Goal: Transaction & Acquisition: Purchase product/service

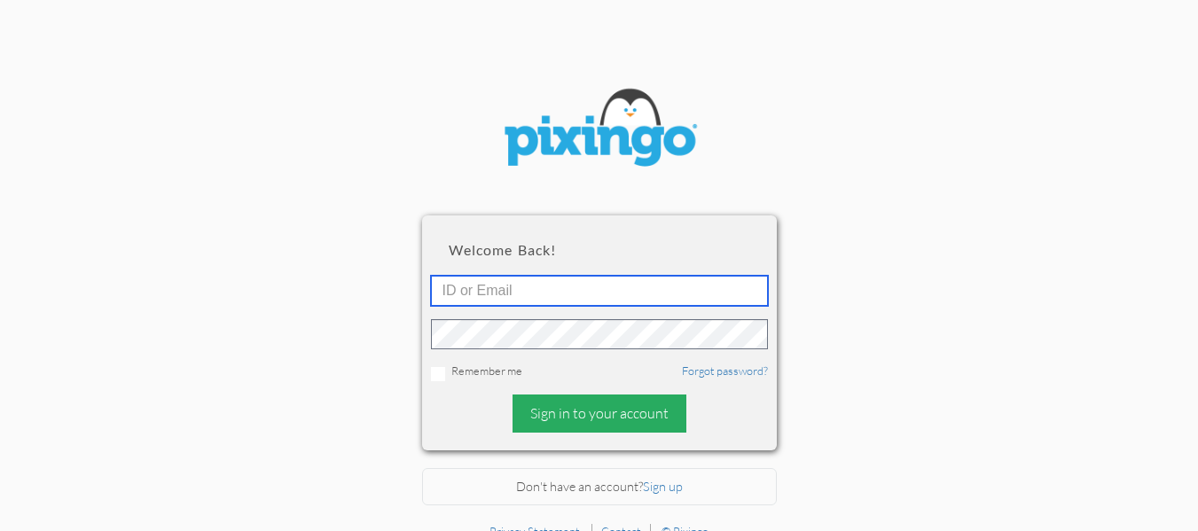
type input "[EMAIL_ADDRESS][DOMAIN_NAME]"
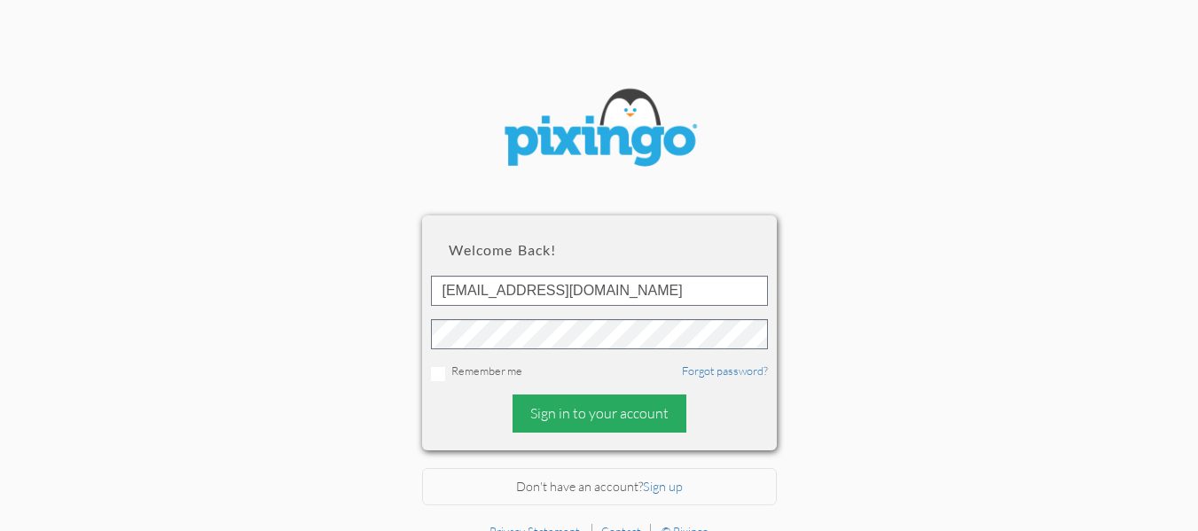
click at [552, 415] on div "Sign in to your account" at bounding box center [600, 414] width 174 height 38
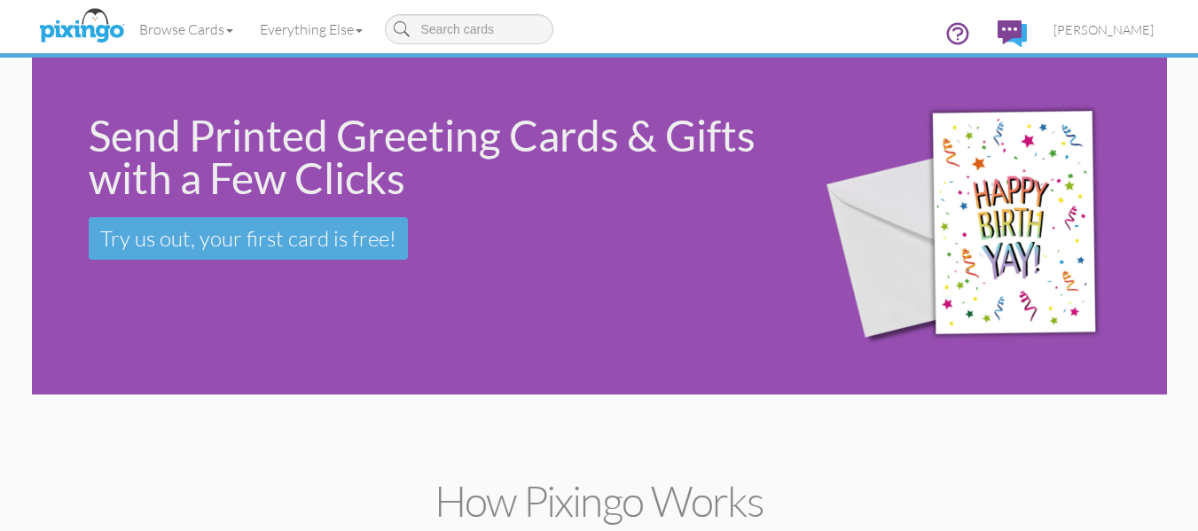
click at [258, 291] on div "Send Printed Greeting Cards & Gifts with a Few Clicks Try us out, your first ca…" at bounding box center [410, 187] width 756 height 259
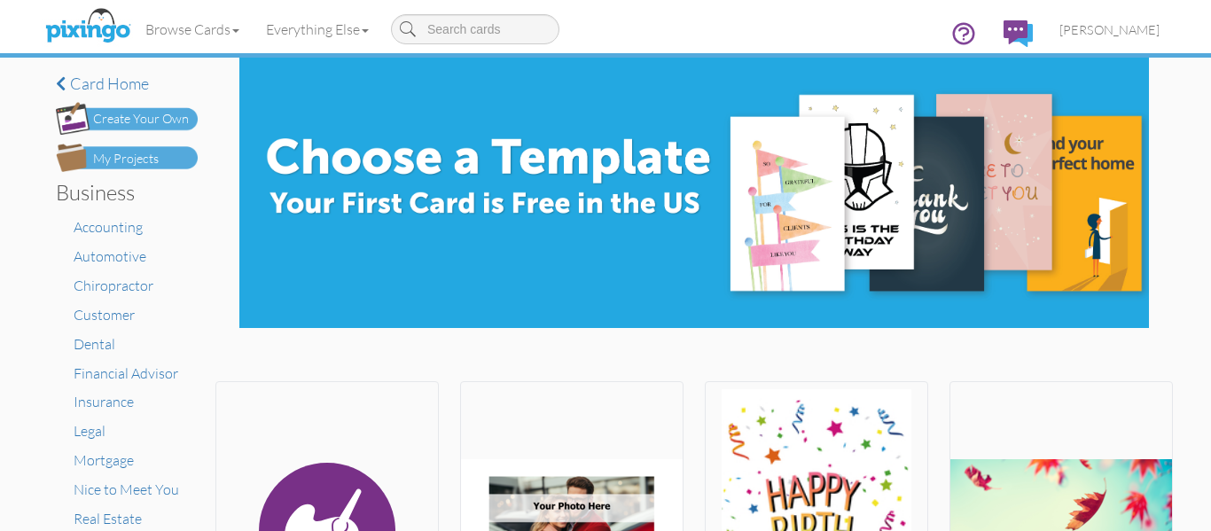
click at [161, 153] on img at bounding box center [127, 158] width 142 height 28
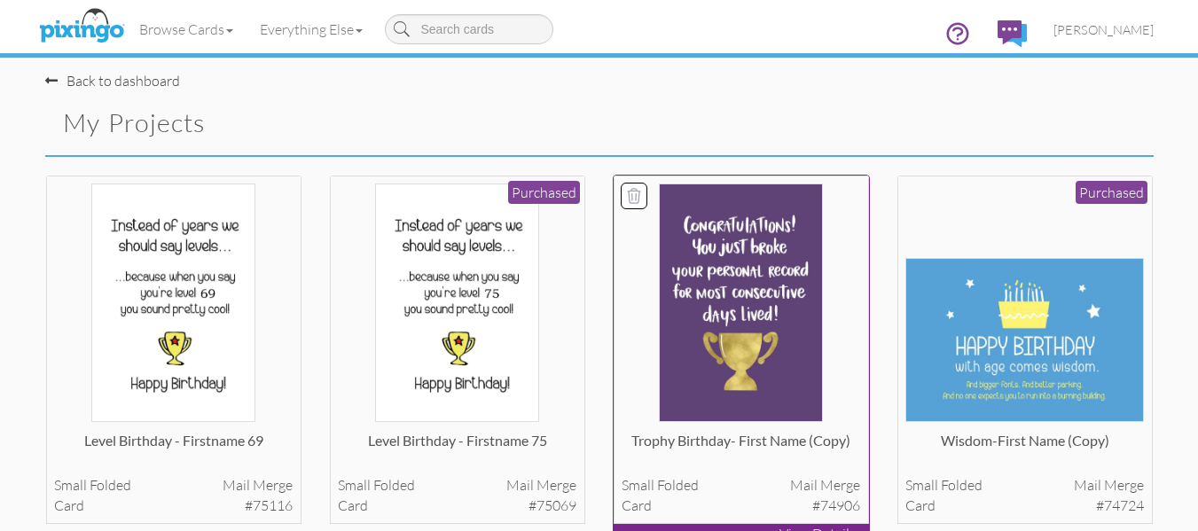
click at [737, 232] on img at bounding box center [741, 303] width 164 height 239
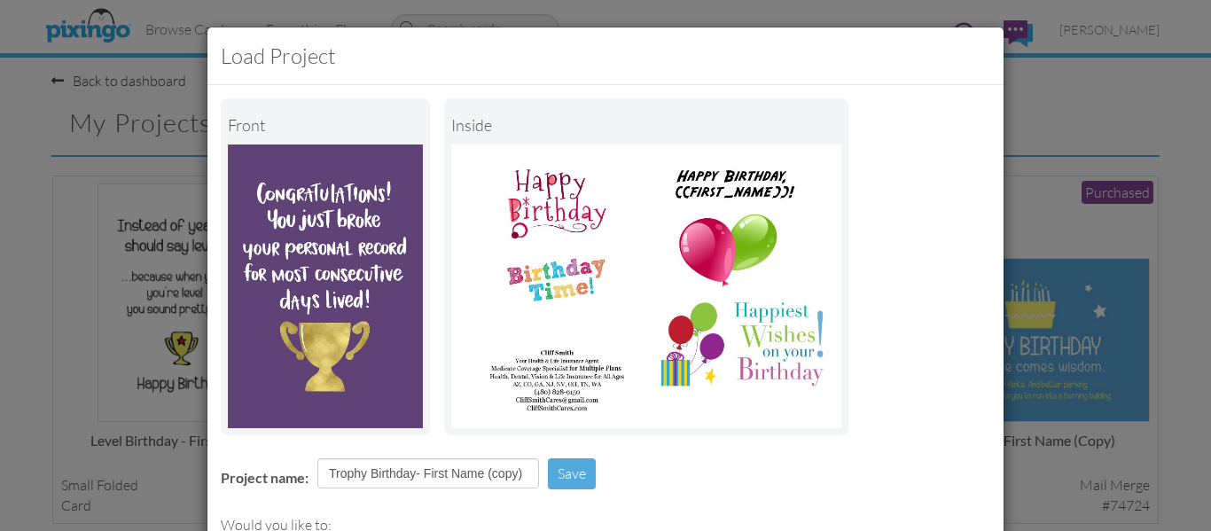
scroll to position [231, 0]
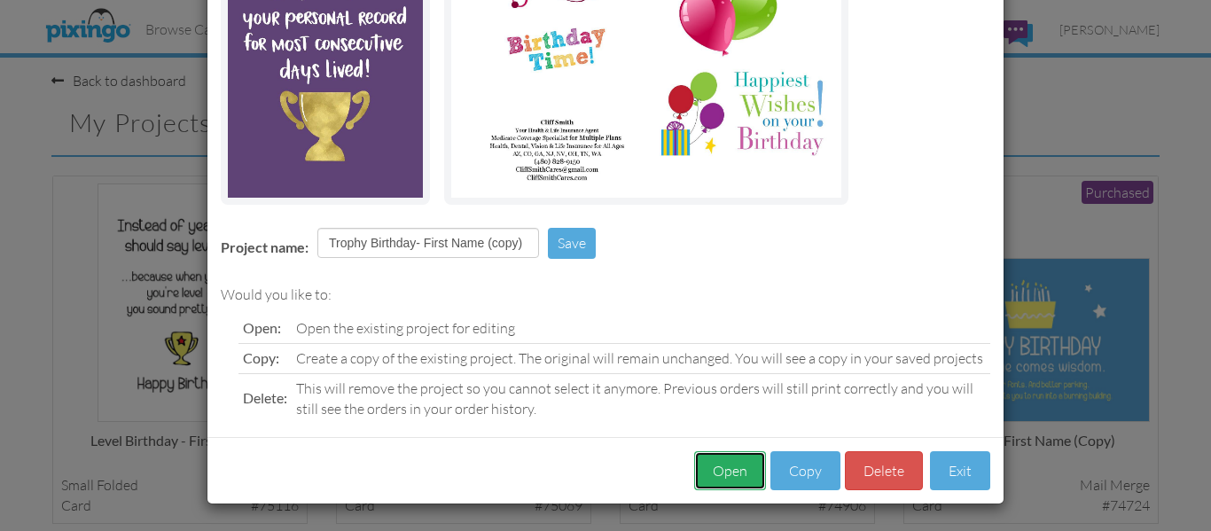
click at [708, 463] on button "Open" at bounding box center [730, 471] width 72 height 40
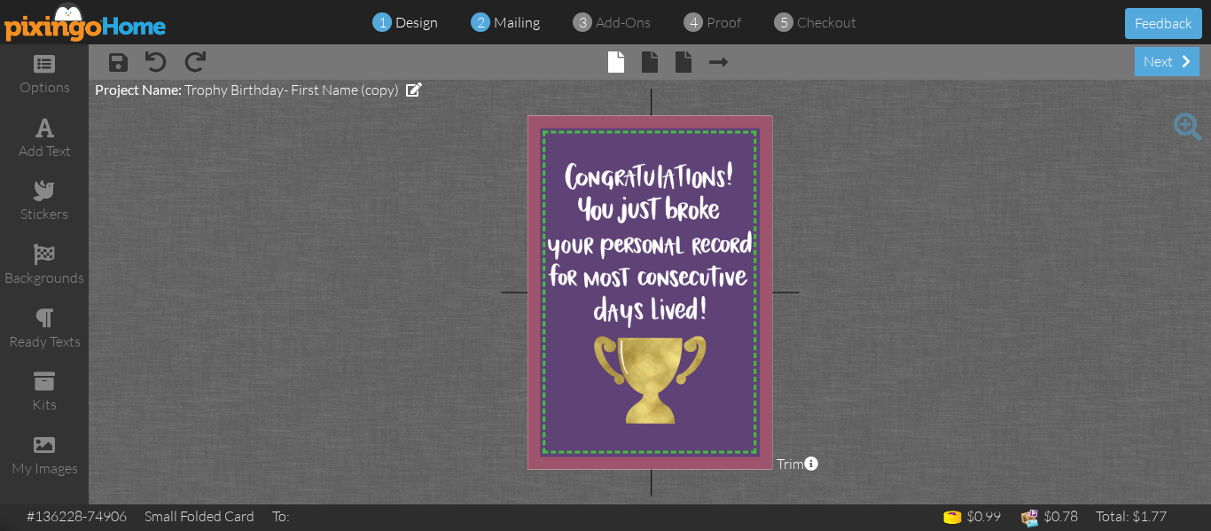
click at [499, 30] on div "2 mailing" at bounding box center [510, 22] width 59 height 20
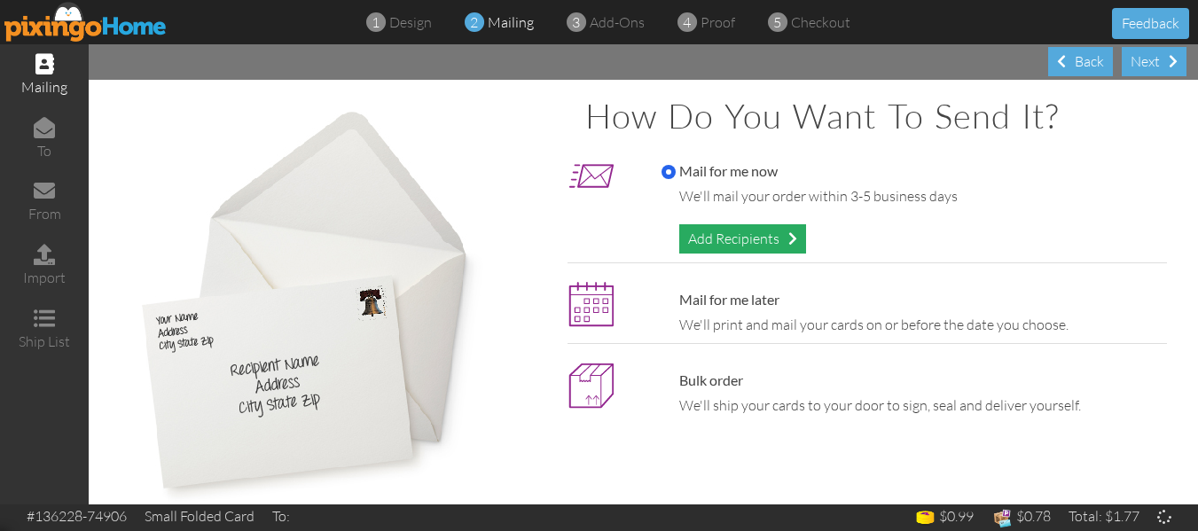
click at [743, 239] on div "Add Recipients" at bounding box center [742, 238] width 127 height 29
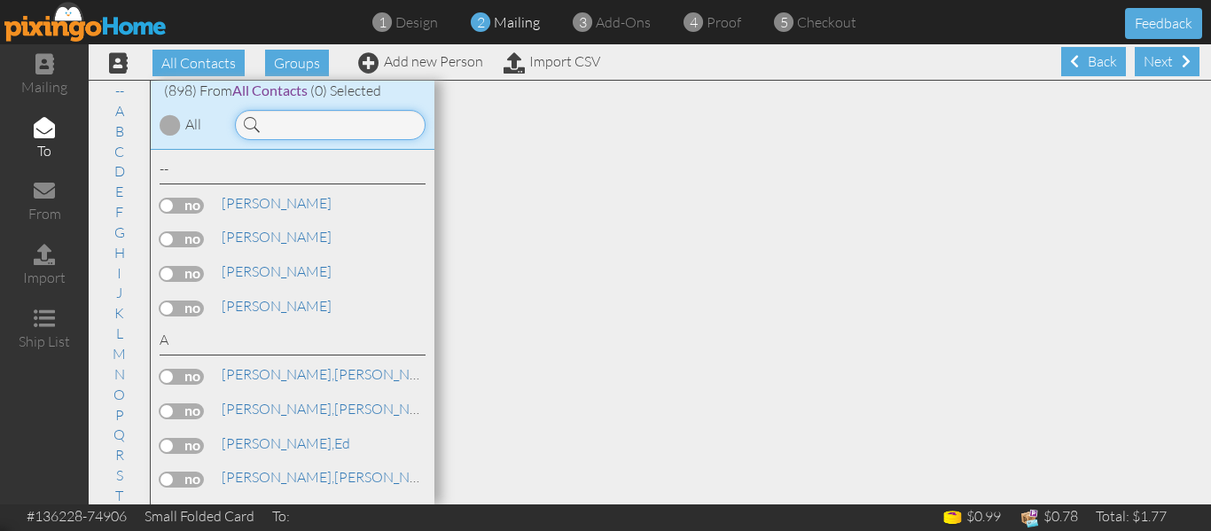
click at [287, 127] on input at bounding box center [330, 125] width 191 height 30
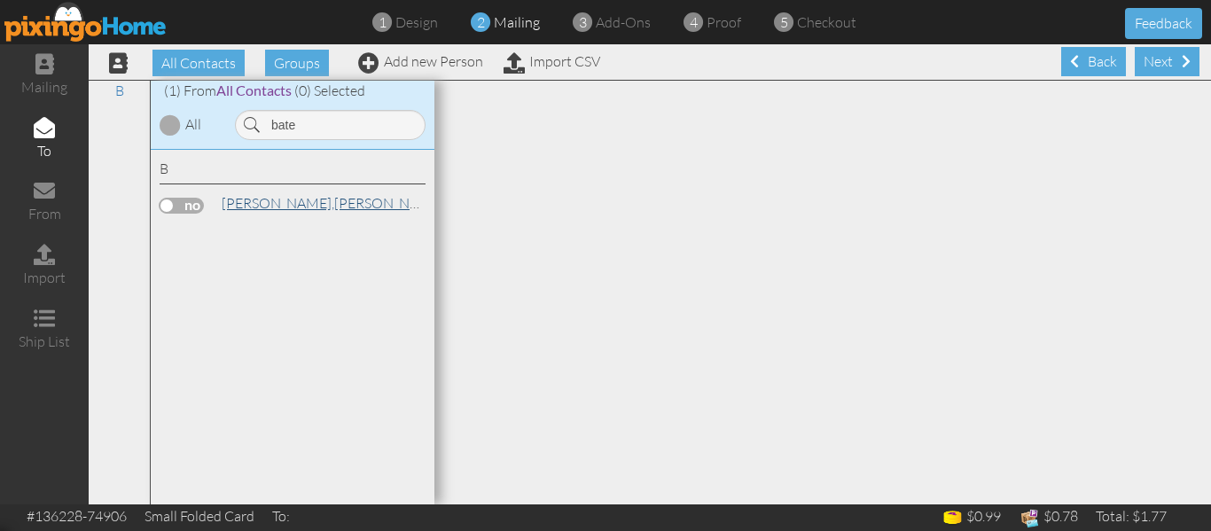
click at [290, 200] on link "Bateman, Sharon" at bounding box center [333, 202] width 226 height 21
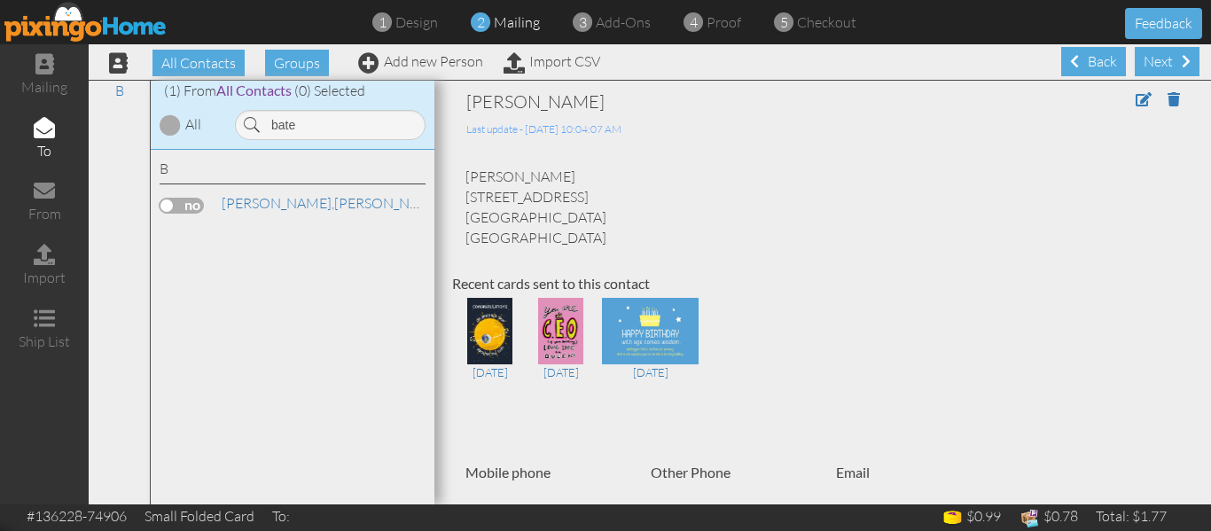
click at [177, 203] on label at bounding box center [182, 206] width 44 height 16
click at [0, 0] on input "checkbox" at bounding box center [0, 0] width 0 height 0
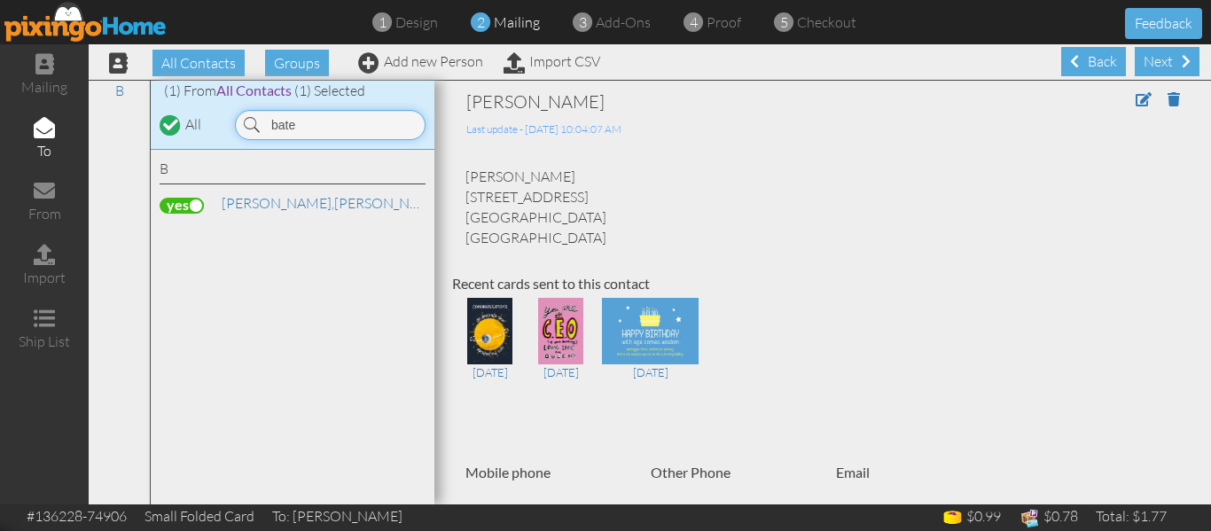
click at [345, 126] on input "bate" at bounding box center [330, 125] width 191 height 30
type input "b"
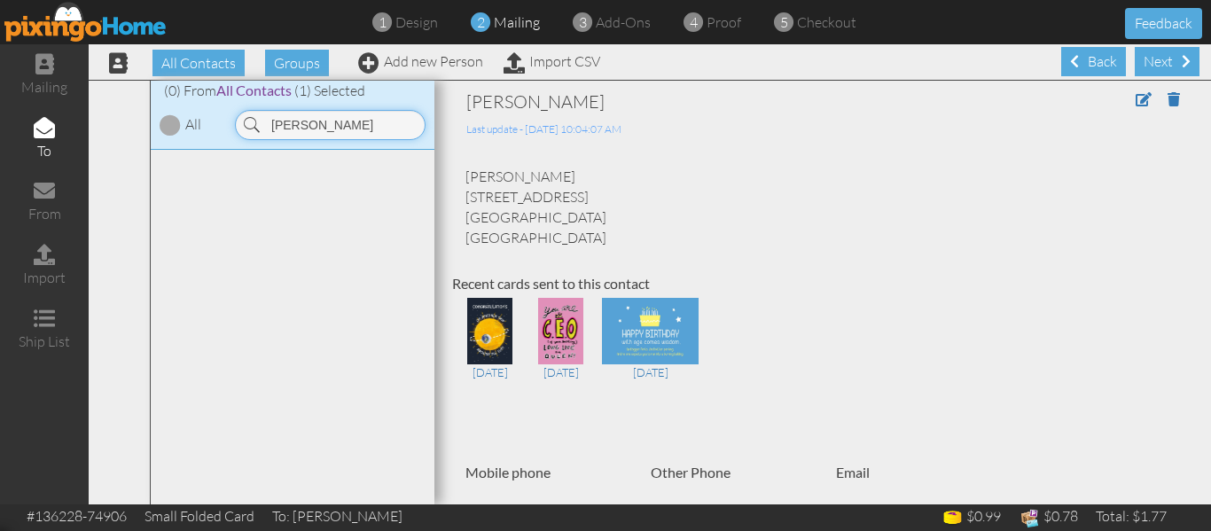
type input "sain"
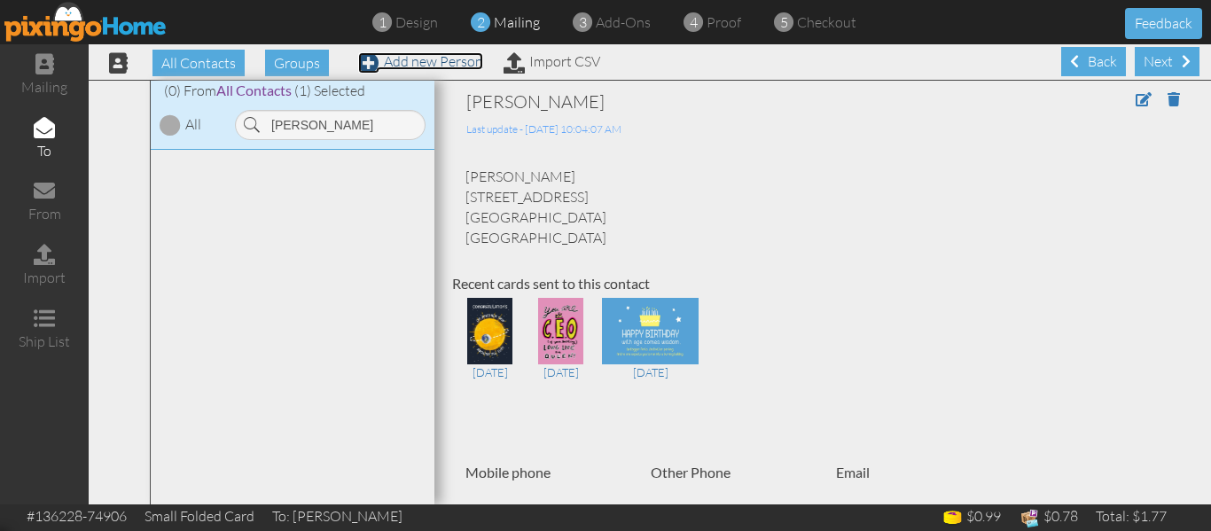
click at [459, 52] on link "Add new Person" at bounding box center [420, 61] width 125 height 18
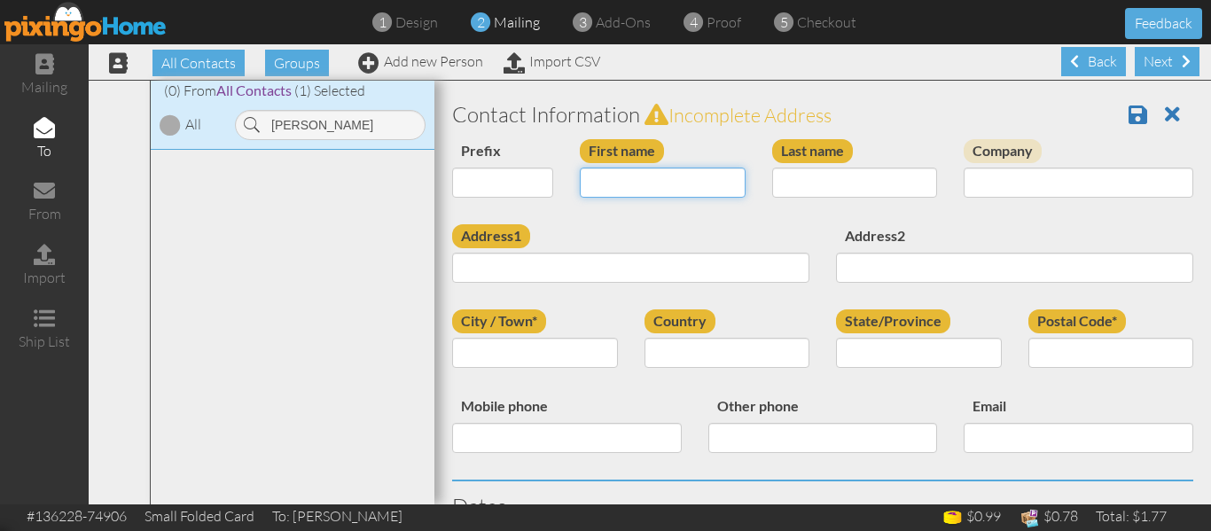
click at [592, 176] on input "First name" at bounding box center [663, 183] width 166 height 30
type input "Vijay"
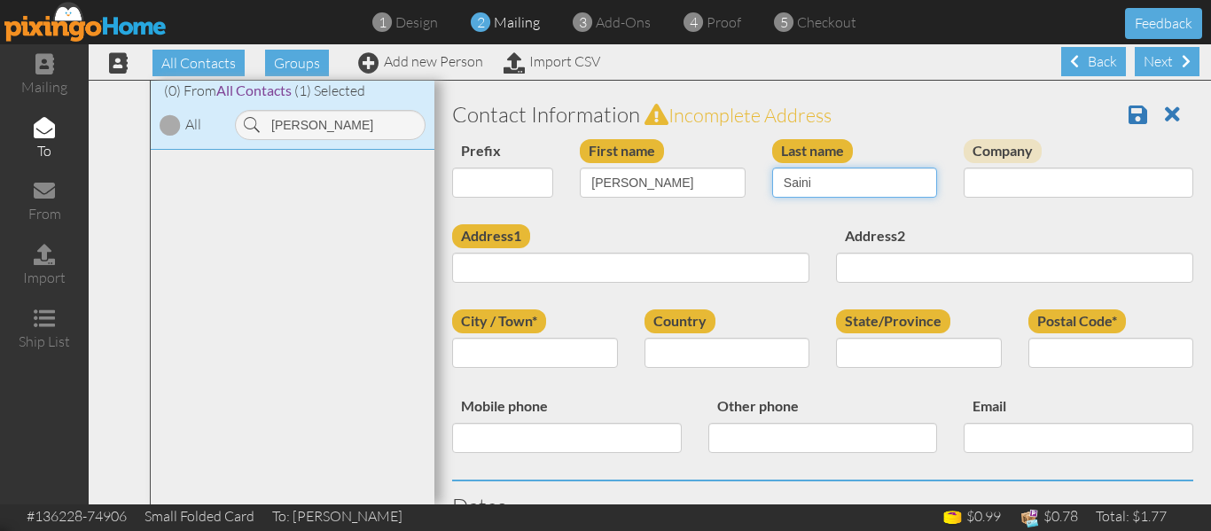
type input "Saini"
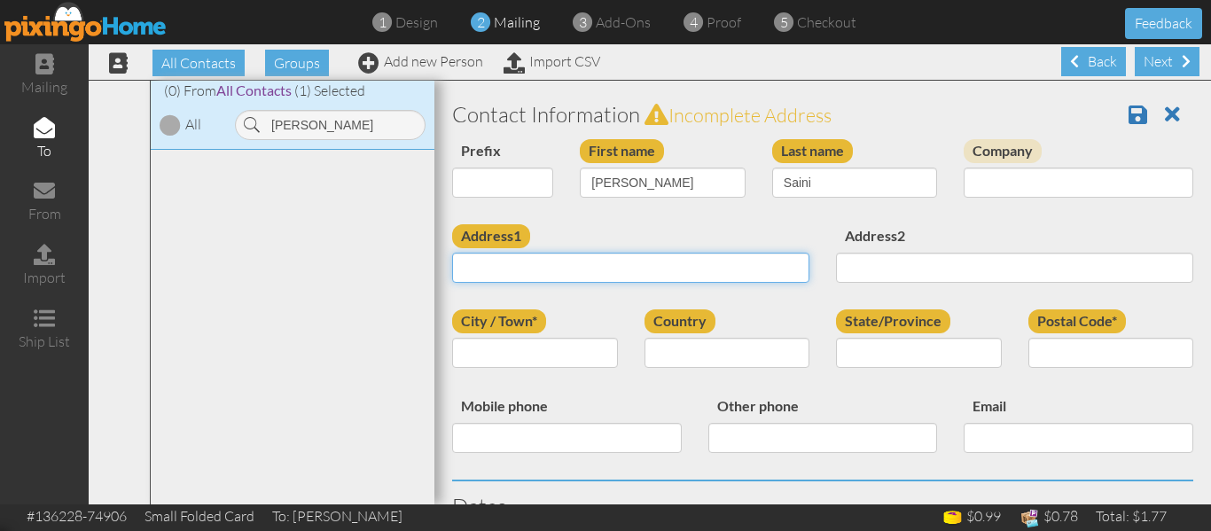
paste input "[STREET_ADDRESS]"
type input "[STREET_ADDRESS]"
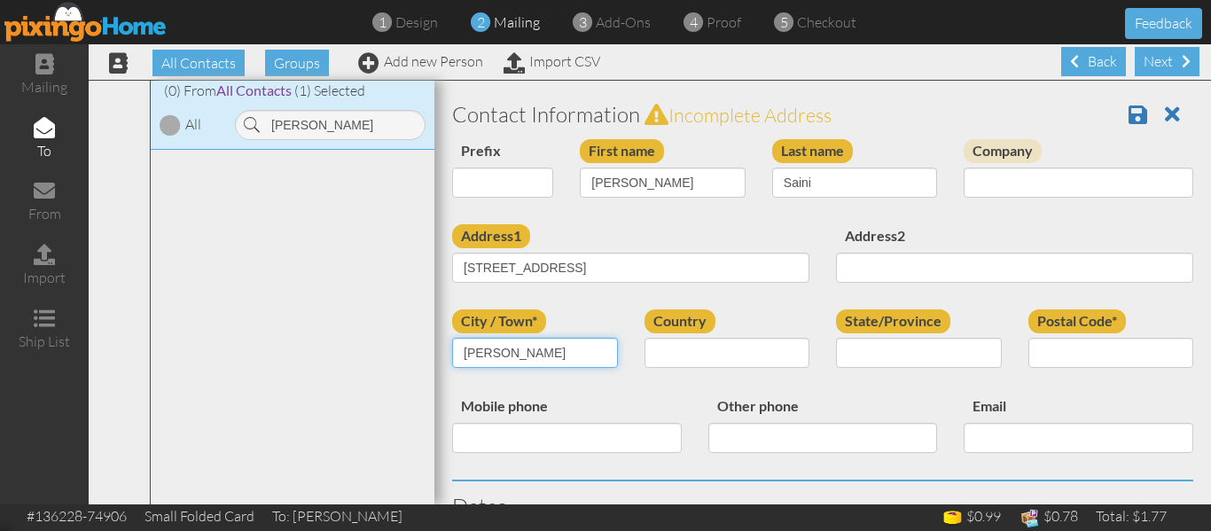
type input "[PERSON_NAME]"
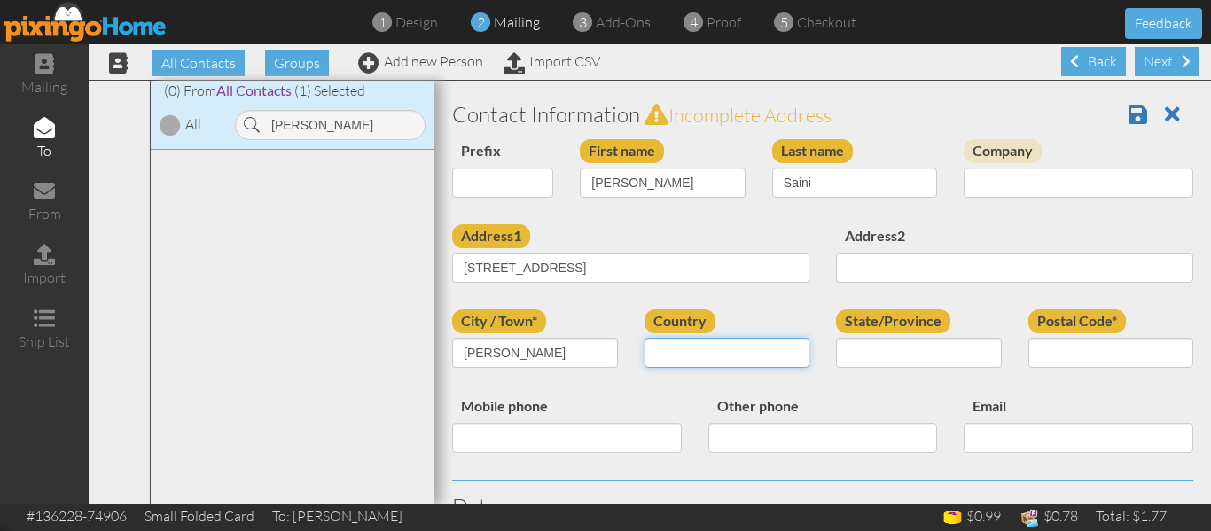
select select "object:6037"
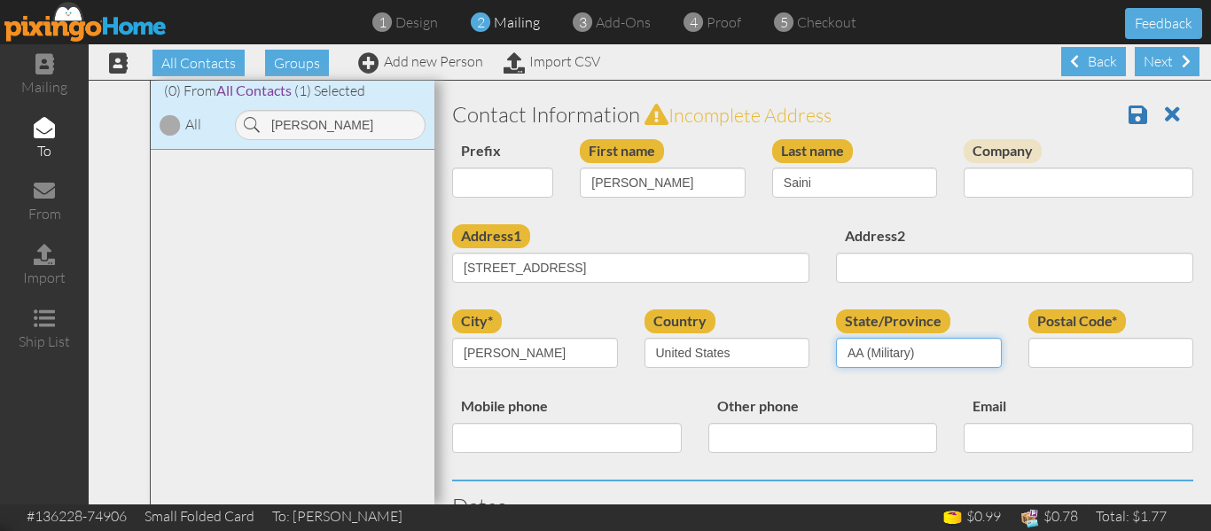
select select "object:6288"
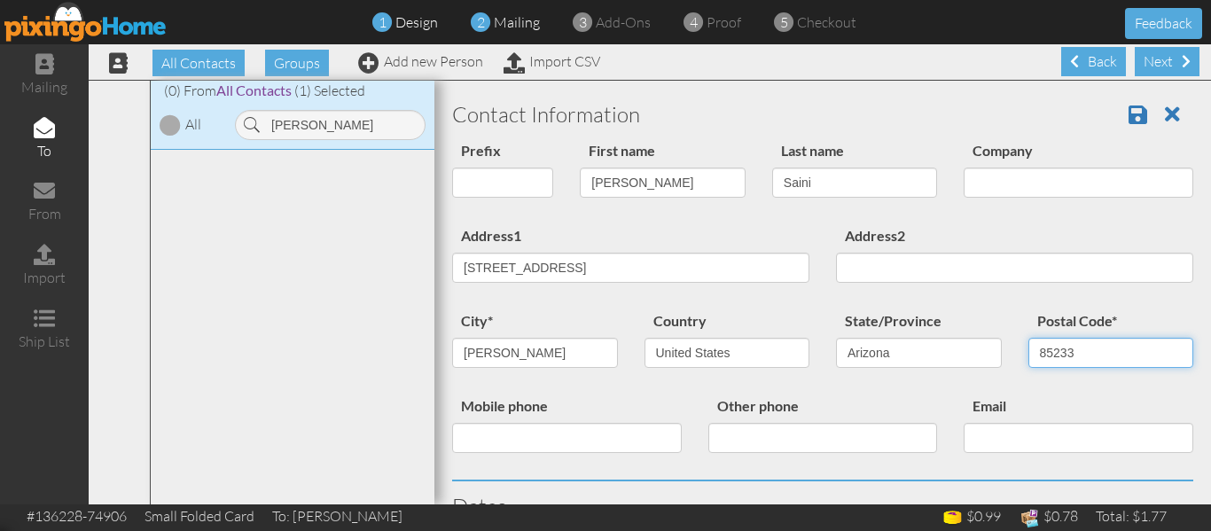
type input "85233"
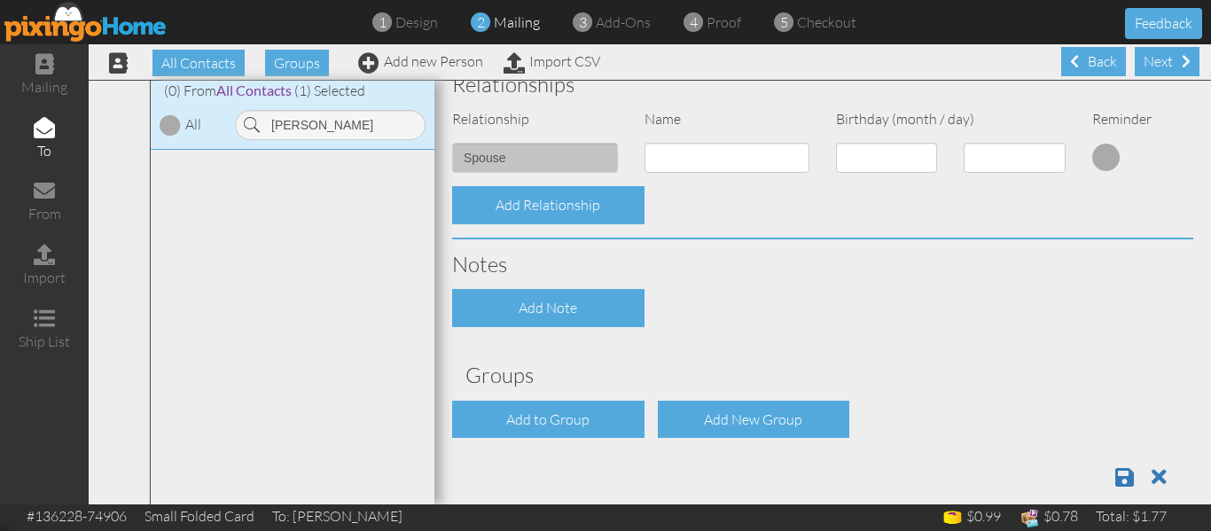
scroll to position [670, 0]
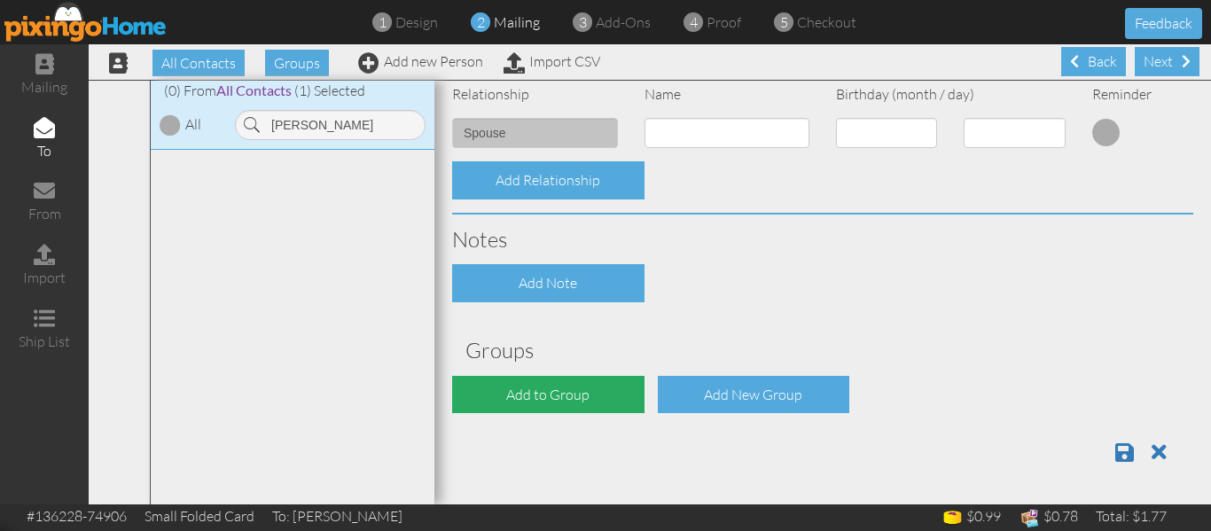
click at [586, 412] on div "Add to Group" at bounding box center [548, 395] width 192 height 38
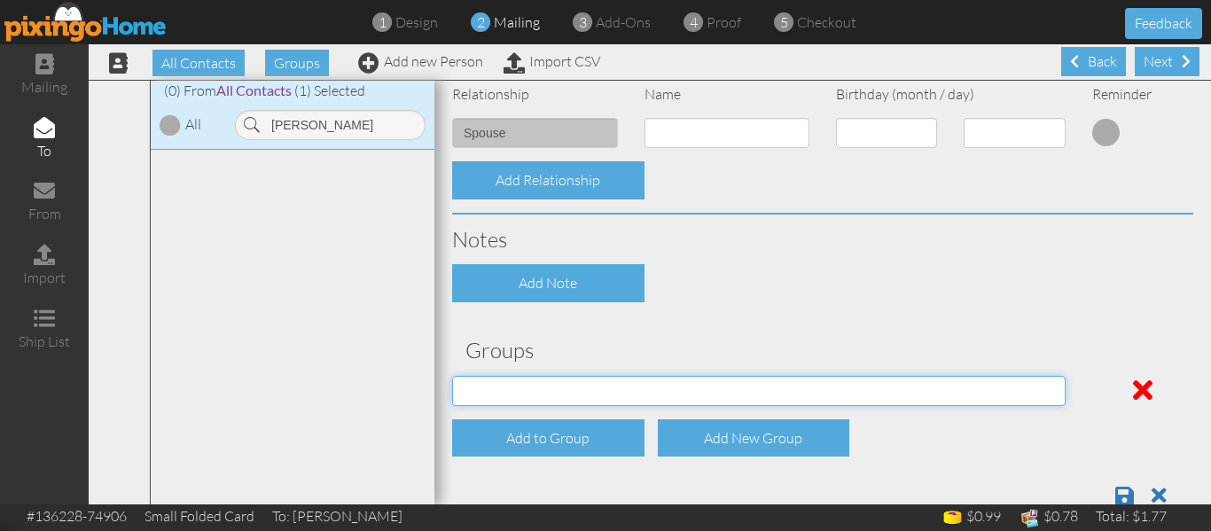
click at [581, 388] on select "PMIC Clients and Prospects Uplines" at bounding box center [759, 391] width 614 height 30
select select "object:6345"
click at [452, 376] on select "PMIC Clients and Prospects Uplines" at bounding box center [759, 391] width 614 height 30
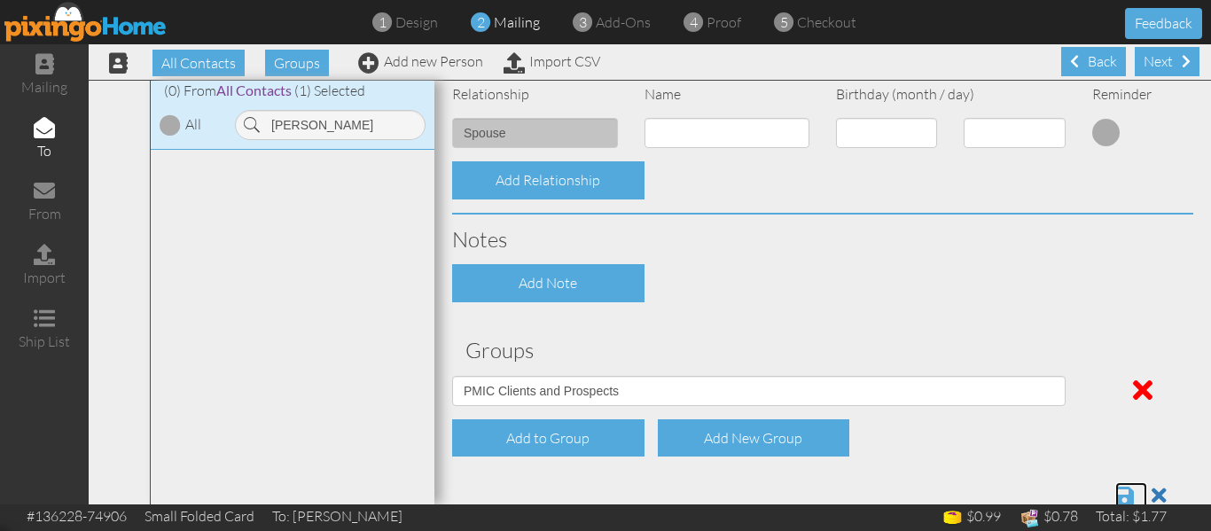
click at [1116, 488] on span at bounding box center [1125, 495] width 19 height 21
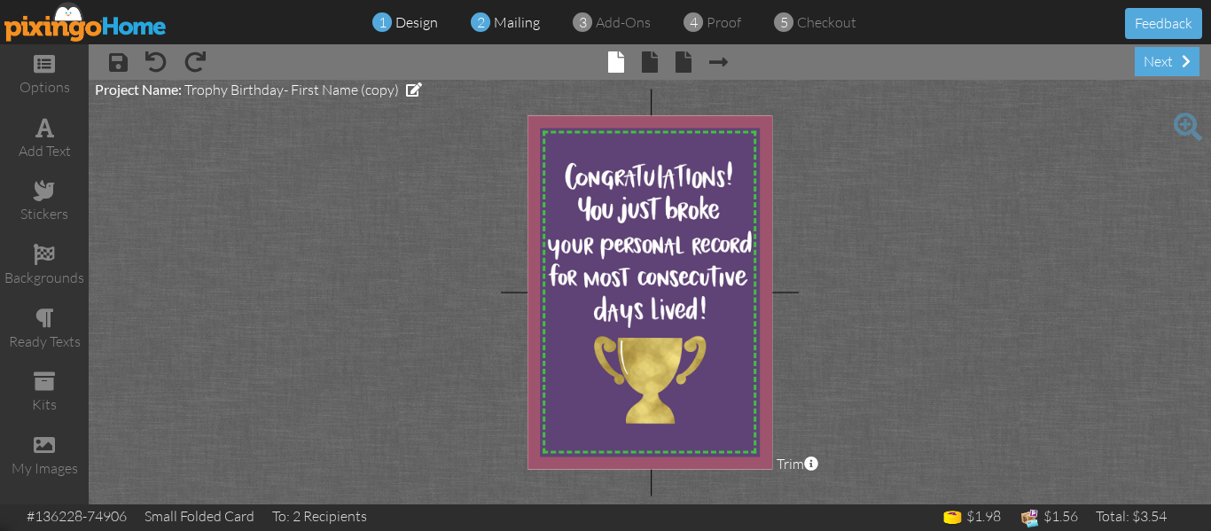
click at [516, 27] on span "mailing" at bounding box center [517, 22] width 46 height 18
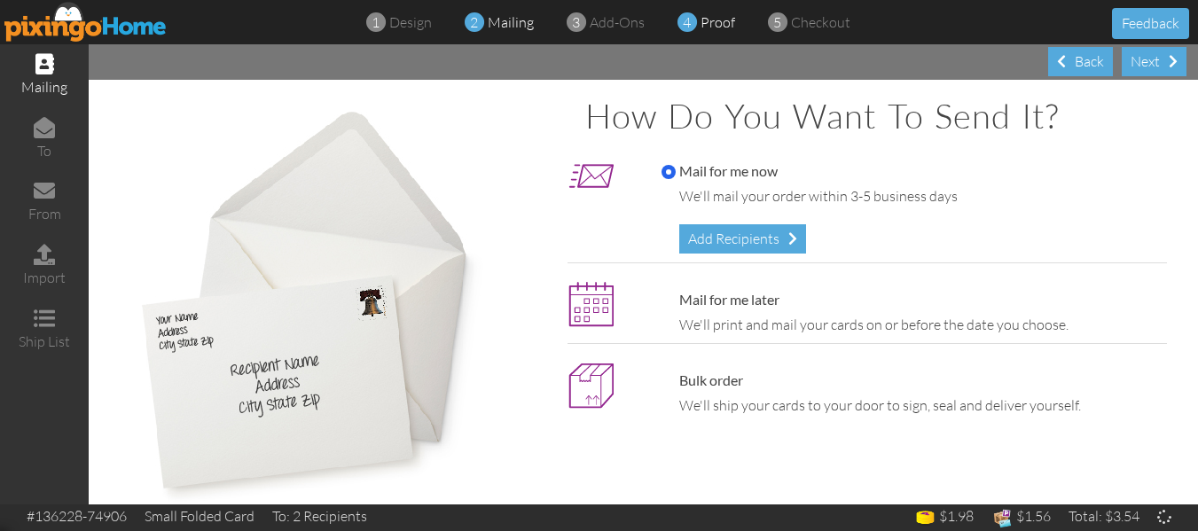
click at [714, 20] on span "proof" at bounding box center [718, 22] width 35 height 18
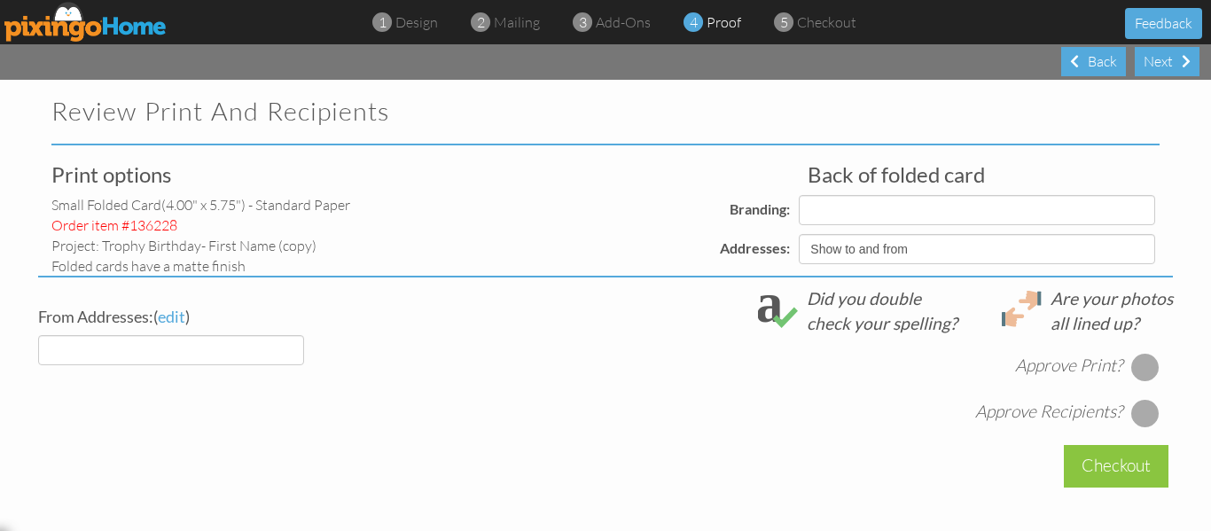
select select "object:181"
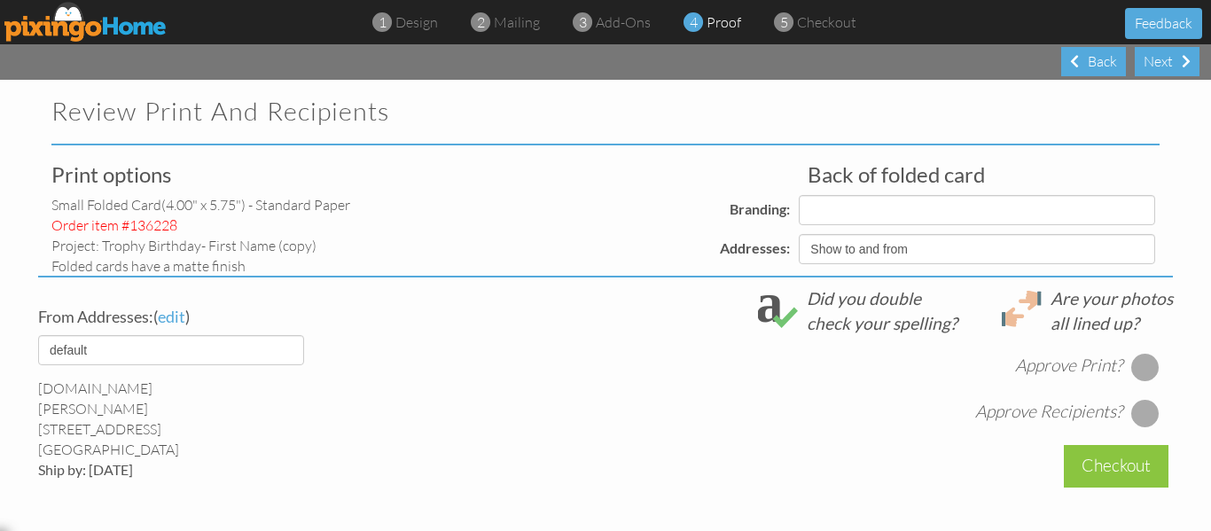
select select "object:184"
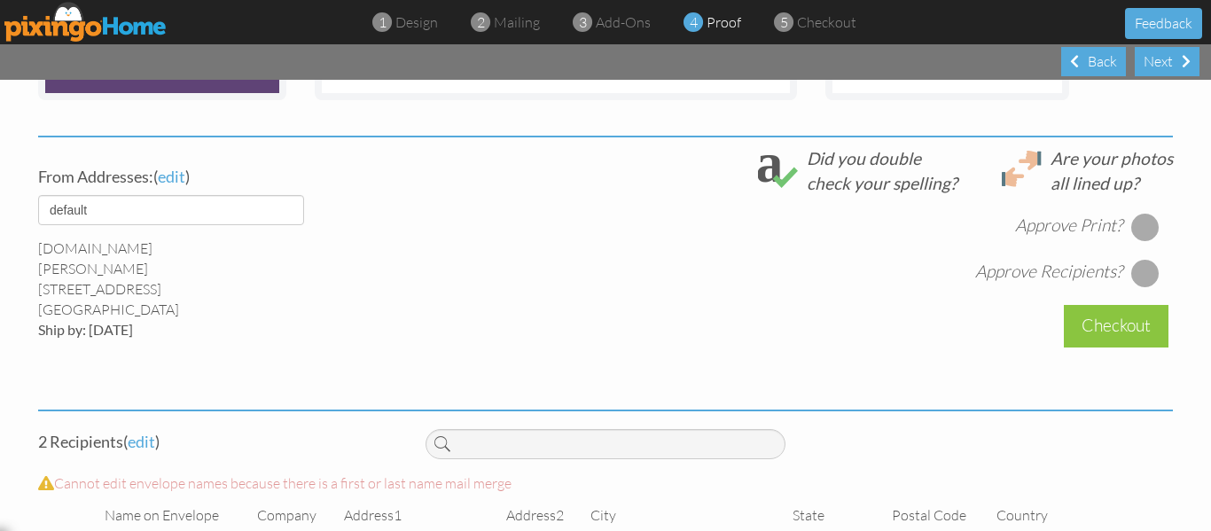
scroll to position [713, 0]
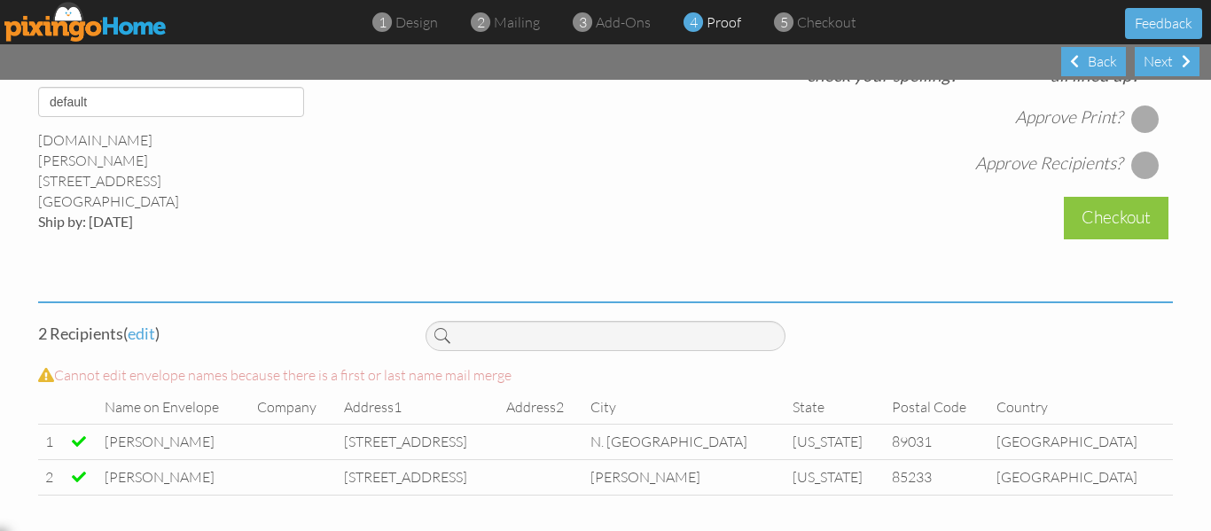
click at [1143, 113] on div at bounding box center [1146, 119] width 28 height 28
click at [1142, 169] on div at bounding box center [1146, 165] width 28 height 28
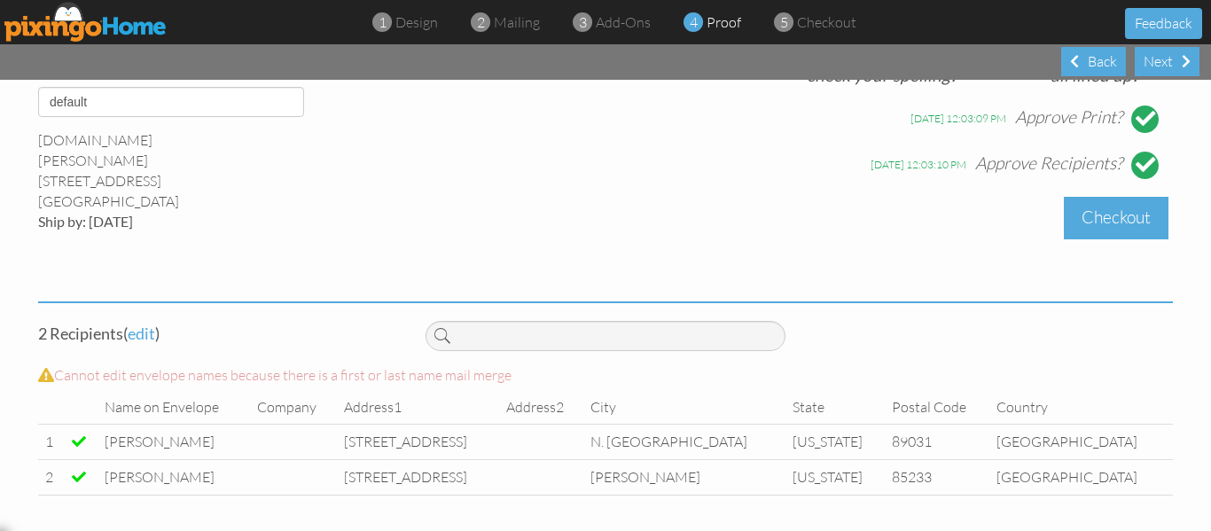
click at [1122, 213] on div "Checkout" at bounding box center [1116, 218] width 105 height 42
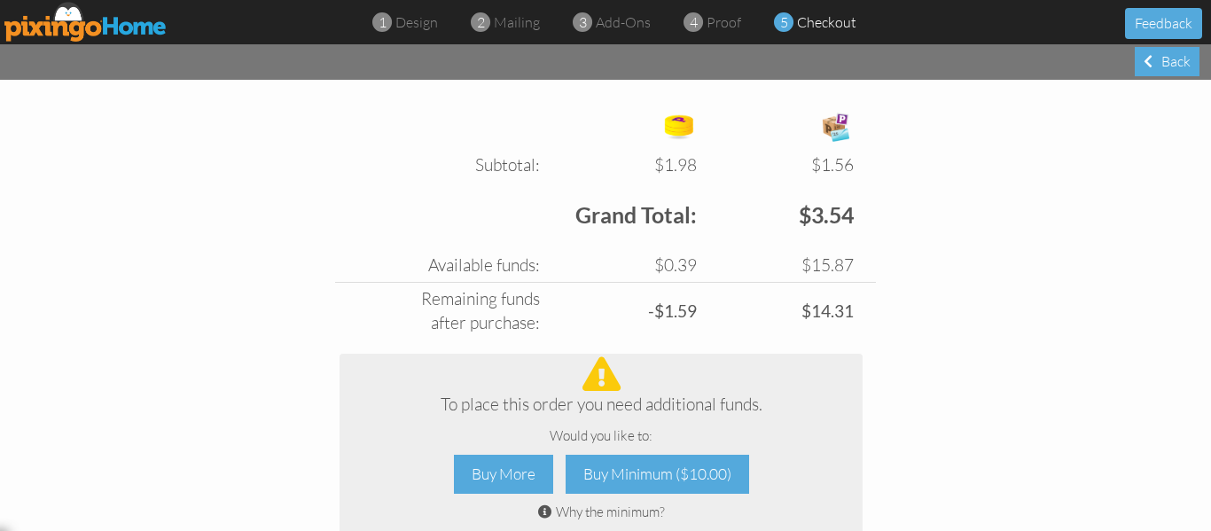
scroll to position [822, 0]
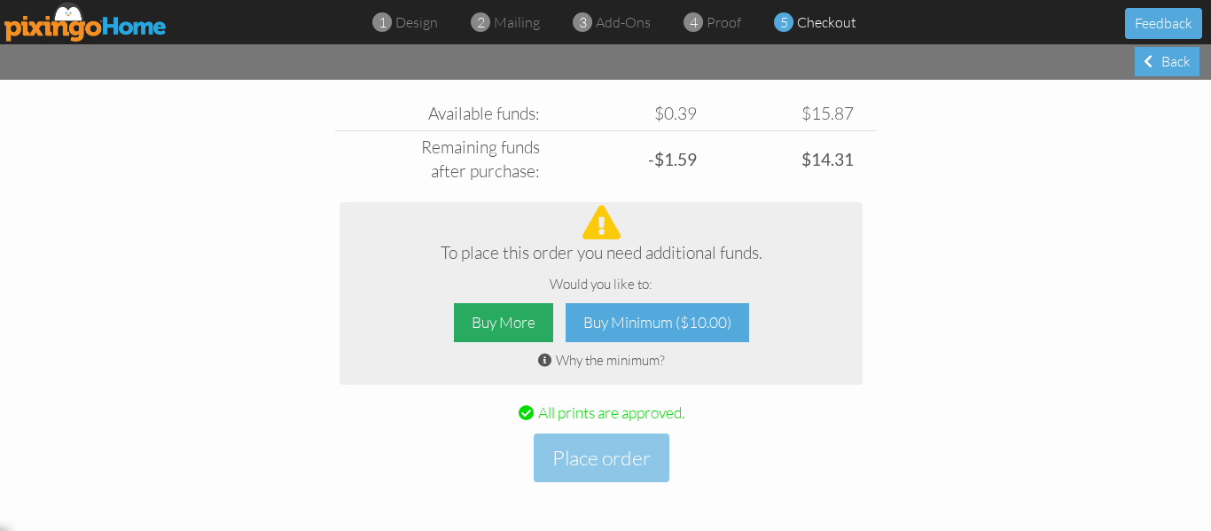
click at [506, 322] on div "Buy More" at bounding box center [503, 323] width 99 height 40
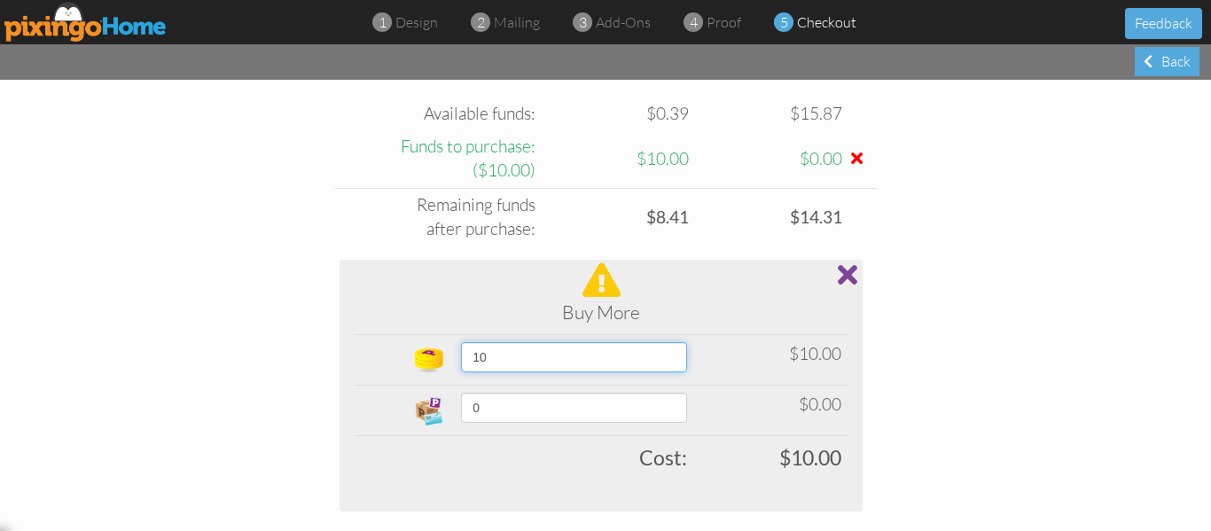
click at [670, 353] on select "10 20 30 40 50 60 70 80 90 100 150 200 250 300 350 400 (10% off) 450 (10% off) …" at bounding box center [574, 357] width 226 height 30
select select "object:242"
click at [461, 342] on select "10 20 30 40 50 60 70 80 90 100 150 200 250 300 350 400 (10% off) 450 (10% off) …" at bounding box center [574, 357] width 226 height 30
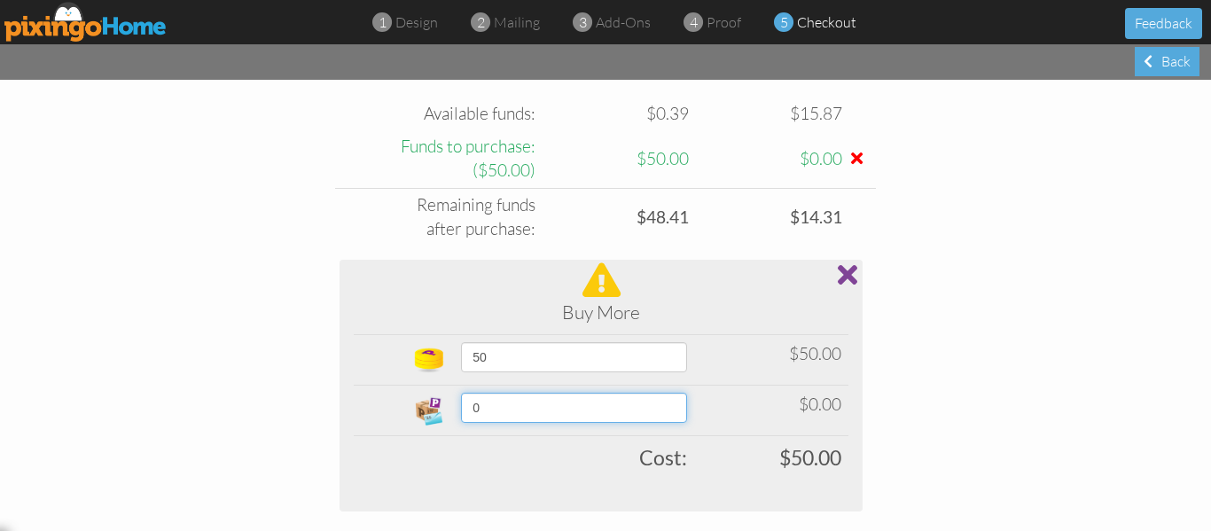
click at [678, 407] on select "0 5 10 15 20 25 30 35 40 45 50 60 70 80 90 100 200 300 400 500 1000 1500 2000 2…" at bounding box center [574, 408] width 226 height 30
select select "number:40"
click at [461, 393] on select "0 5 10 15 20 25 30 35 40 45 50 60 70 80 90 100 200 300 400 500 1000 1500 2000 2…" at bounding box center [574, 408] width 226 height 30
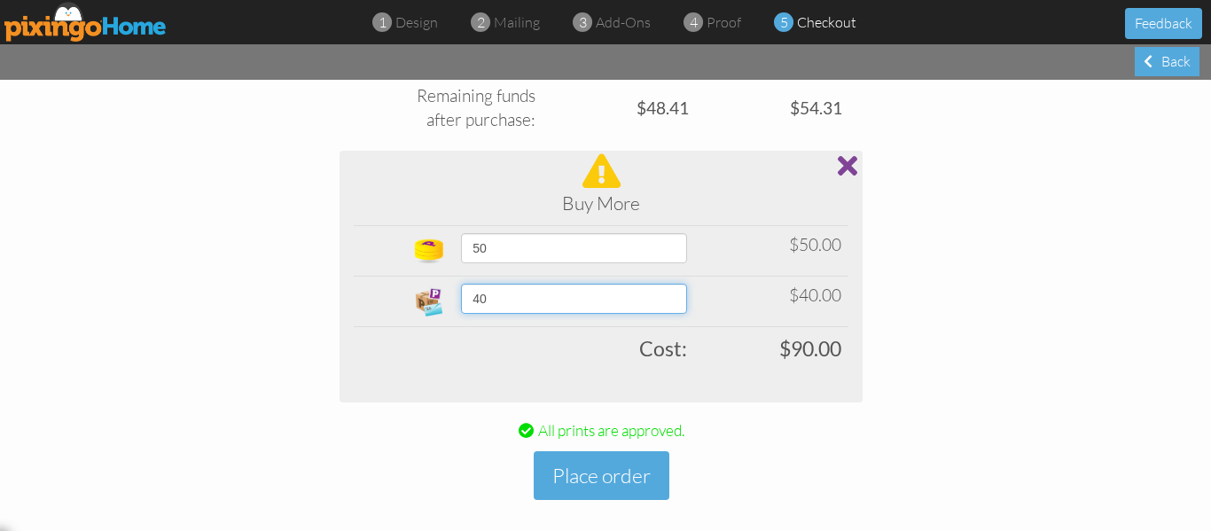
scroll to position [934, 0]
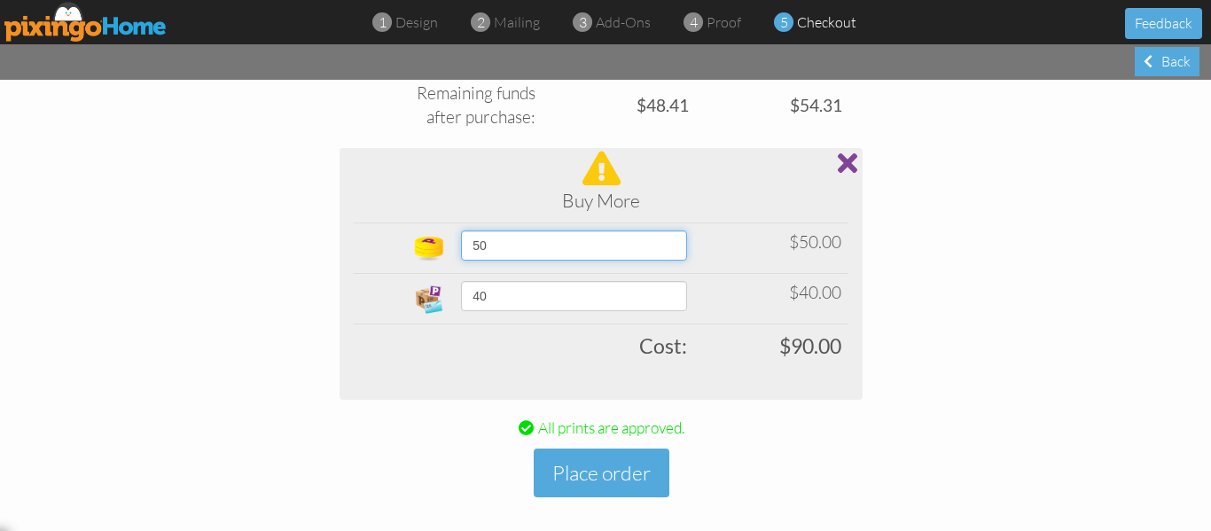
click at [681, 248] on select "10 20 30 40 50 60 70 80 90 100 150 200 250 300 350 400 (10% off) 450 (10% off) …" at bounding box center [574, 246] width 226 height 30
select select "object:243"
click at [461, 231] on select "10 20 30 40 50 60 70 80 90 100 150 200 250 300 350 400 (10% off) 450 (10% off) …" at bounding box center [574, 246] width 226 height 30
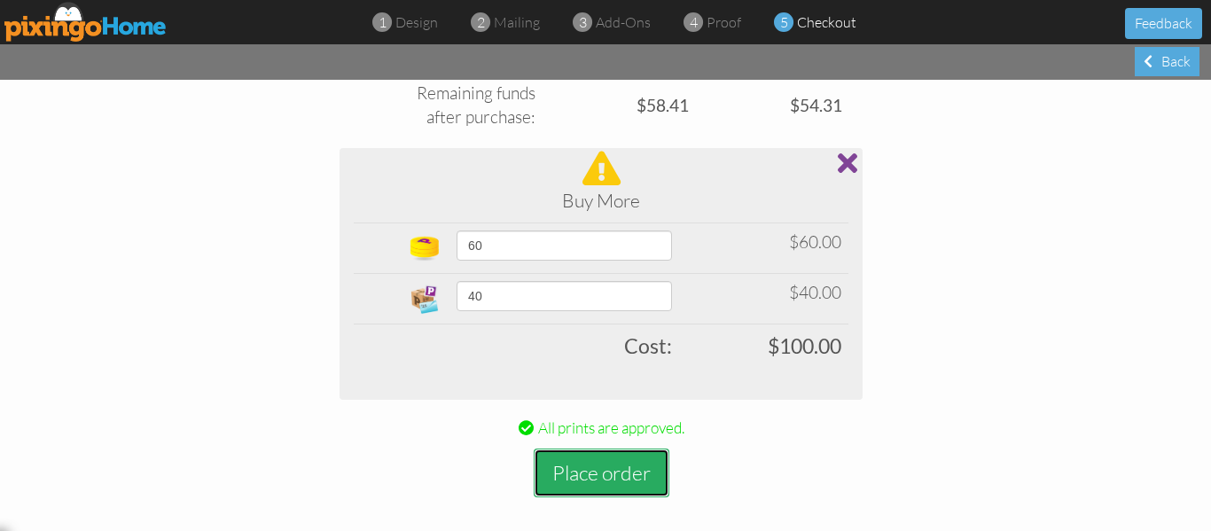
click at [570, 474] on button "Place order" at bounding box center [602, 473] width 136 height 49
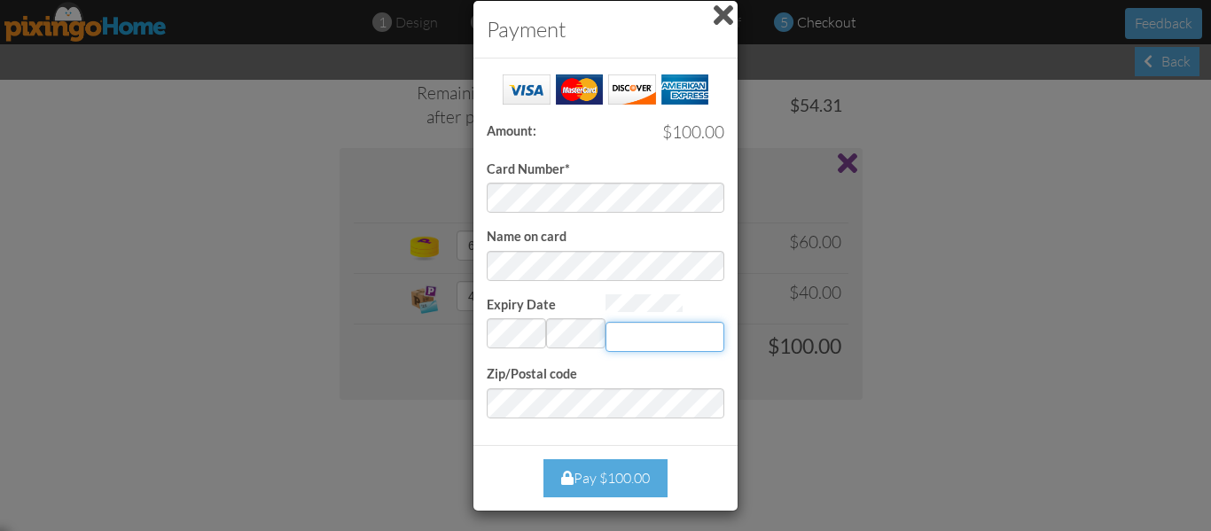
type input "305"
click at [871, 404] on div "Payment Success! Amount: $100.00 Card Number* Name on card Expiry Date Invalid …" at bounding box center [605, 265] width 1211 height 531
click at [619, 463] on div "Pay $100.00" at bounding box center [606, 478] width 124 height 38
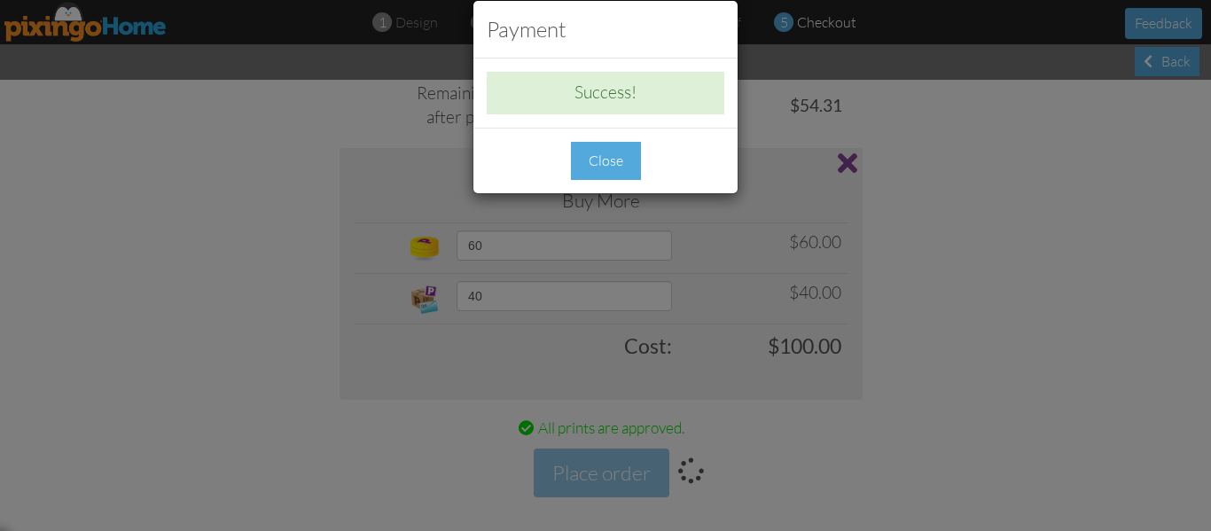
click at [614, 174] on div "Close" at bounding box center [606, 161] width 70 height 38
